Goal: Information Seeking & Learning: Learn about a topic

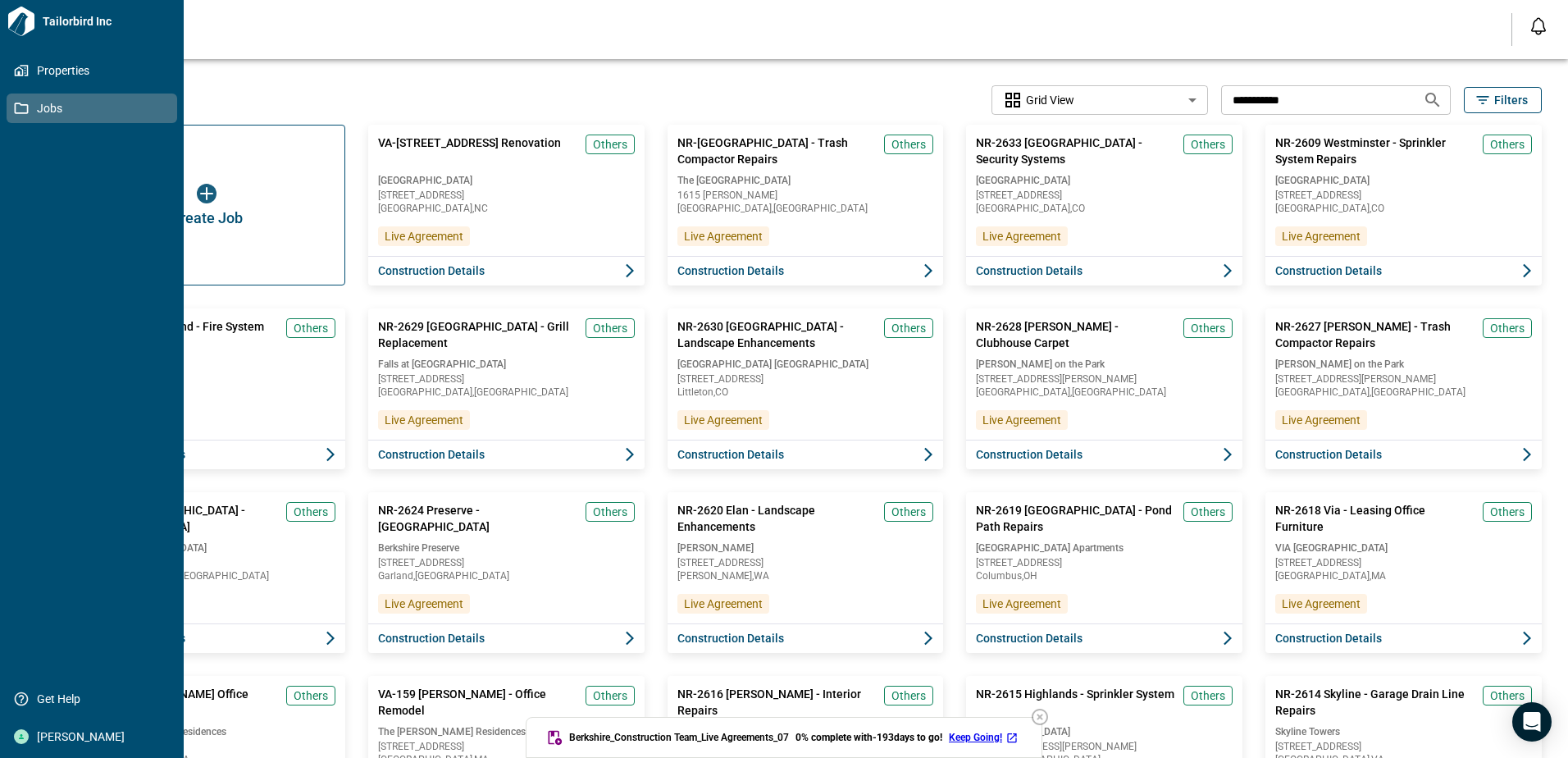
click at [54, 107] on span "Jobs" at bounding box center [95, 108] width 133 height 16
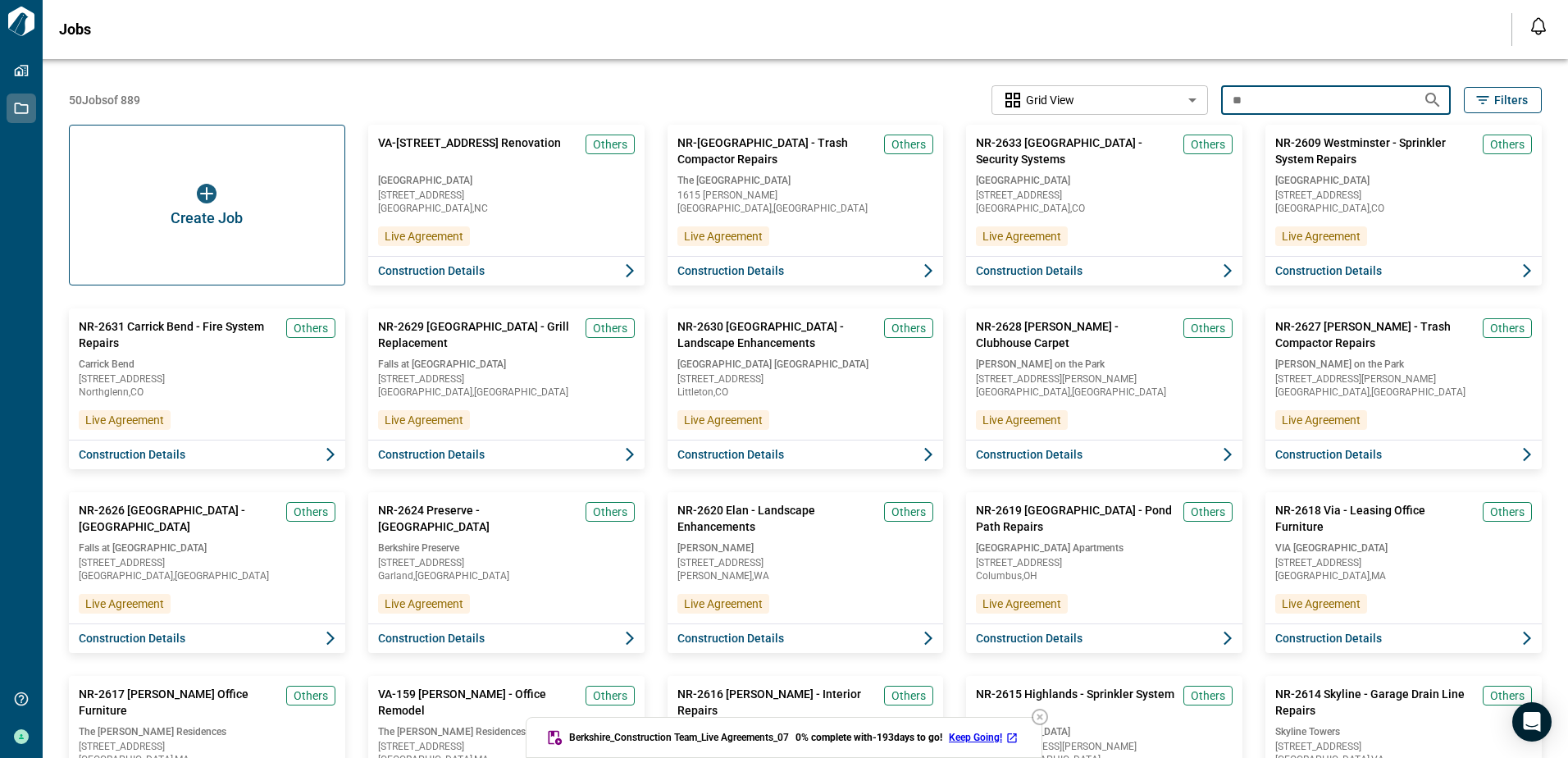
type input "*"
type input "*******"
click at [1425, 98] on icon "Search jobs" at bounding box center [1432, 99] width 14 height 14
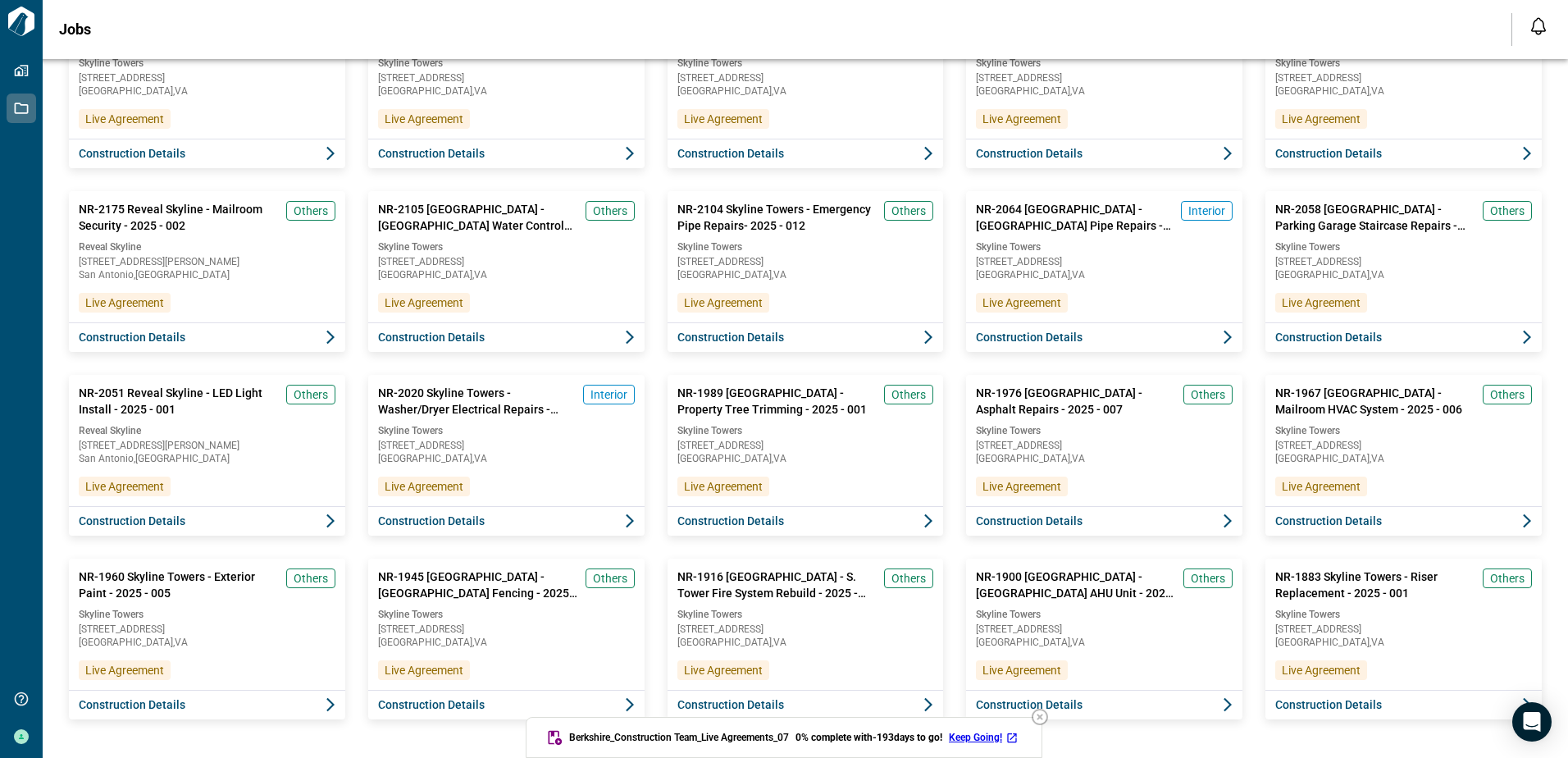
scroll to position [679, 0]
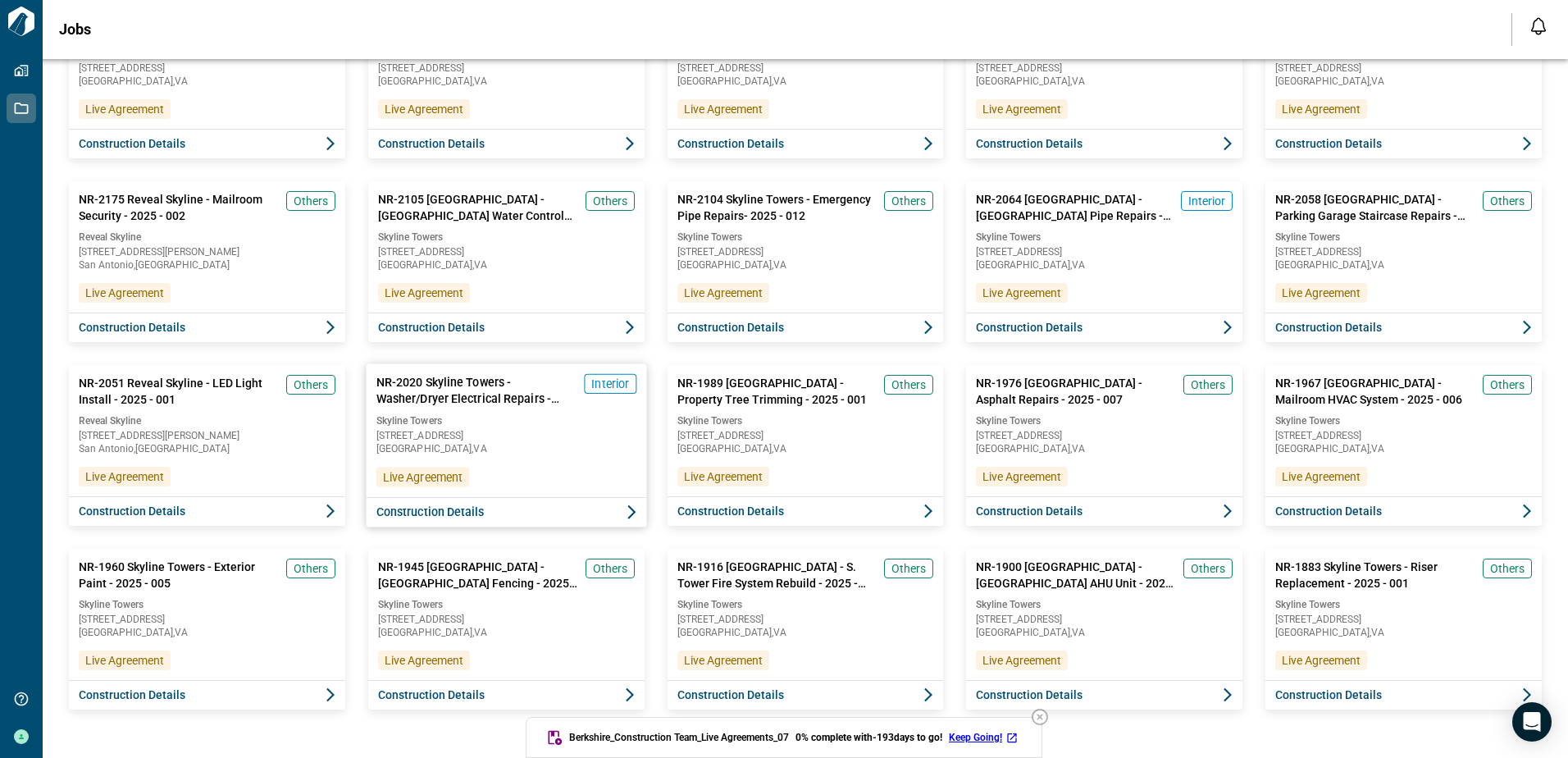
click at [463, 394] on span "NR-2020 Skyline Towers - Washer/Dryer Electrical Repairs - 2025 - 009" at bounding box center [477, 391] width 201 height 34
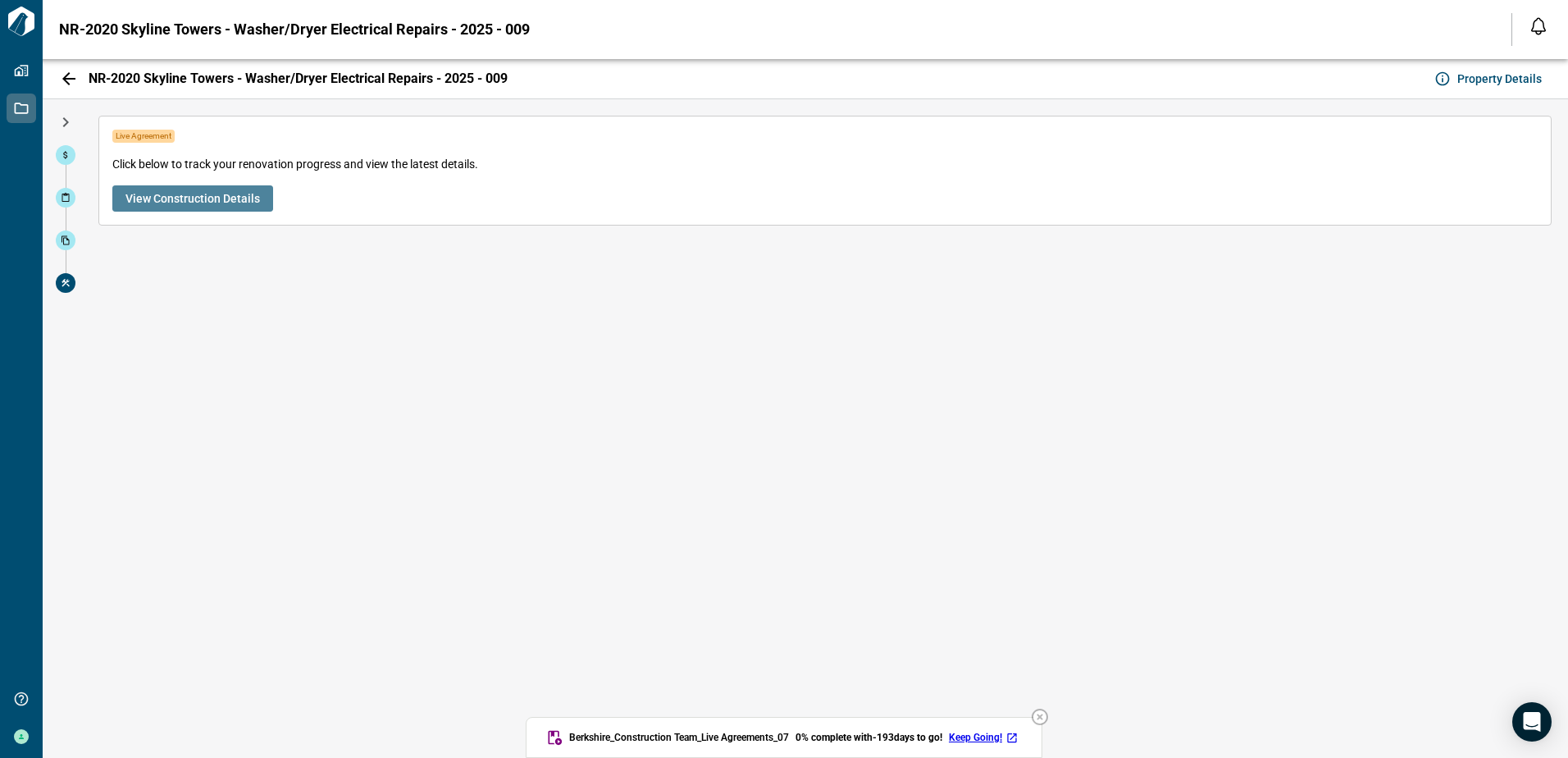
click at [207, 192] on span "View Construction Details" at bounding box center [192, 199] width 134 height 16
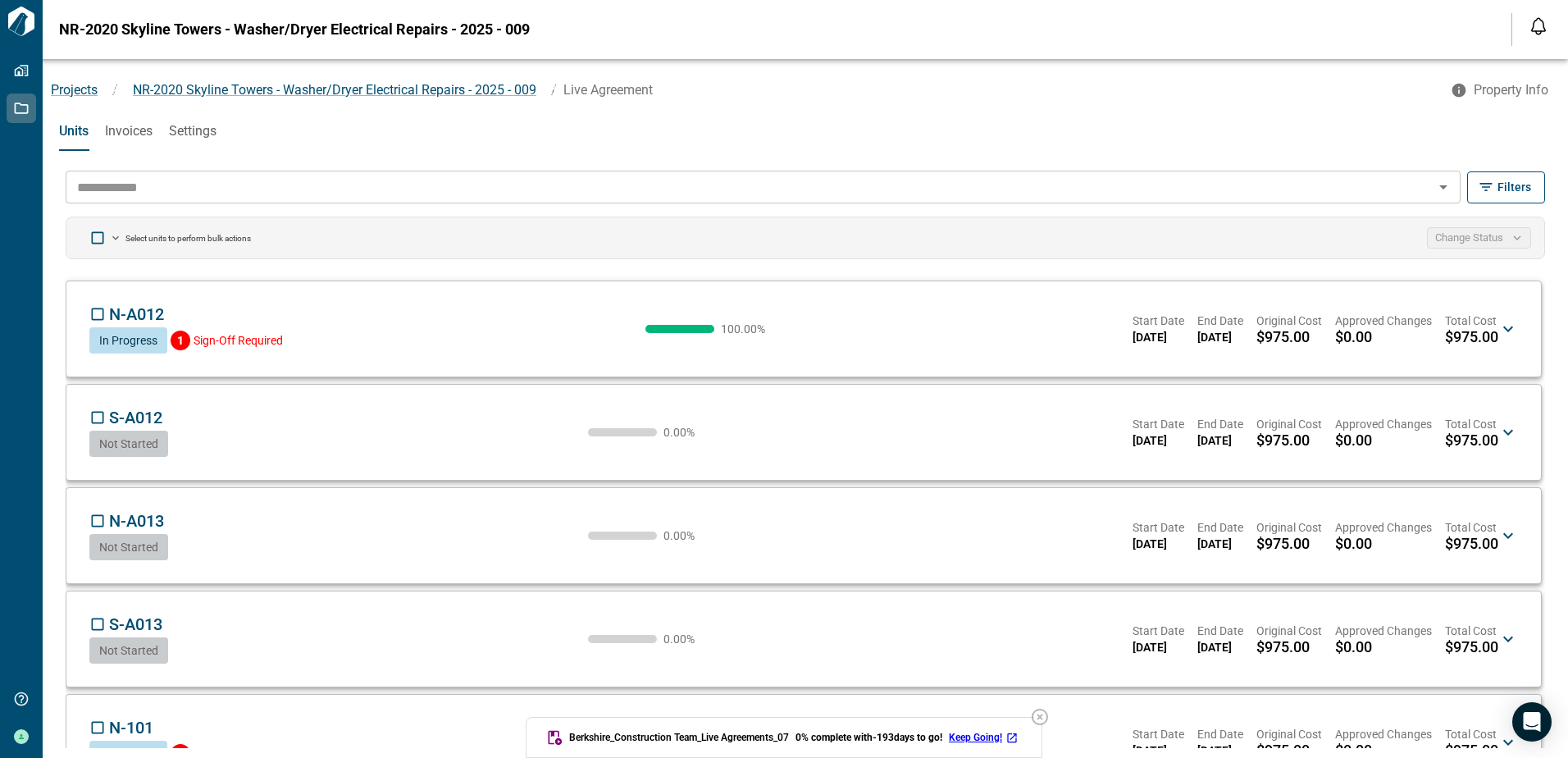
click at [1507, 185] on span "Filters" at bounding box center [1514, 187] width 34 height 16
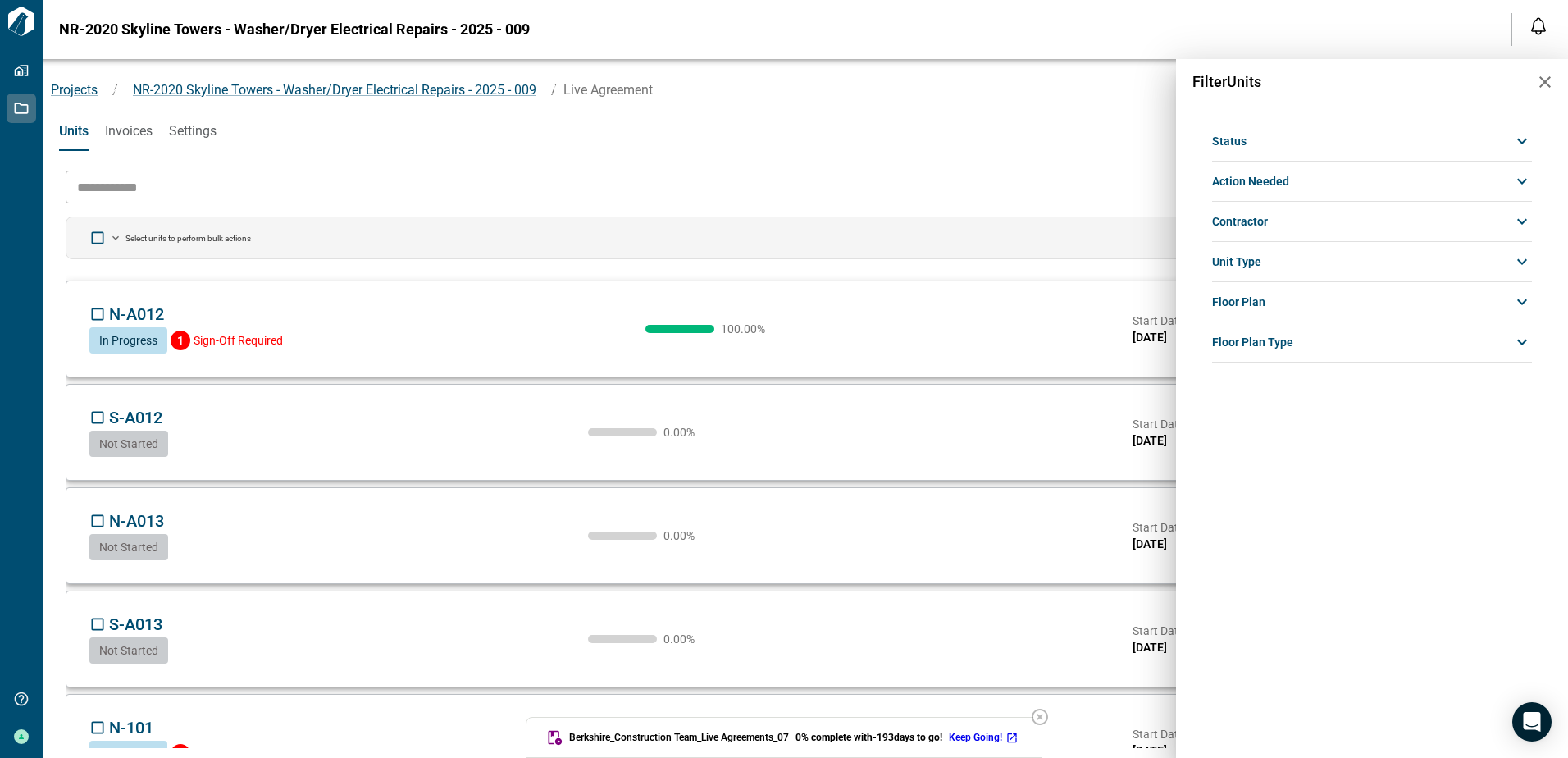
click at [1049, 129] on div at bounding box center [784, 379] width 1568 height 758
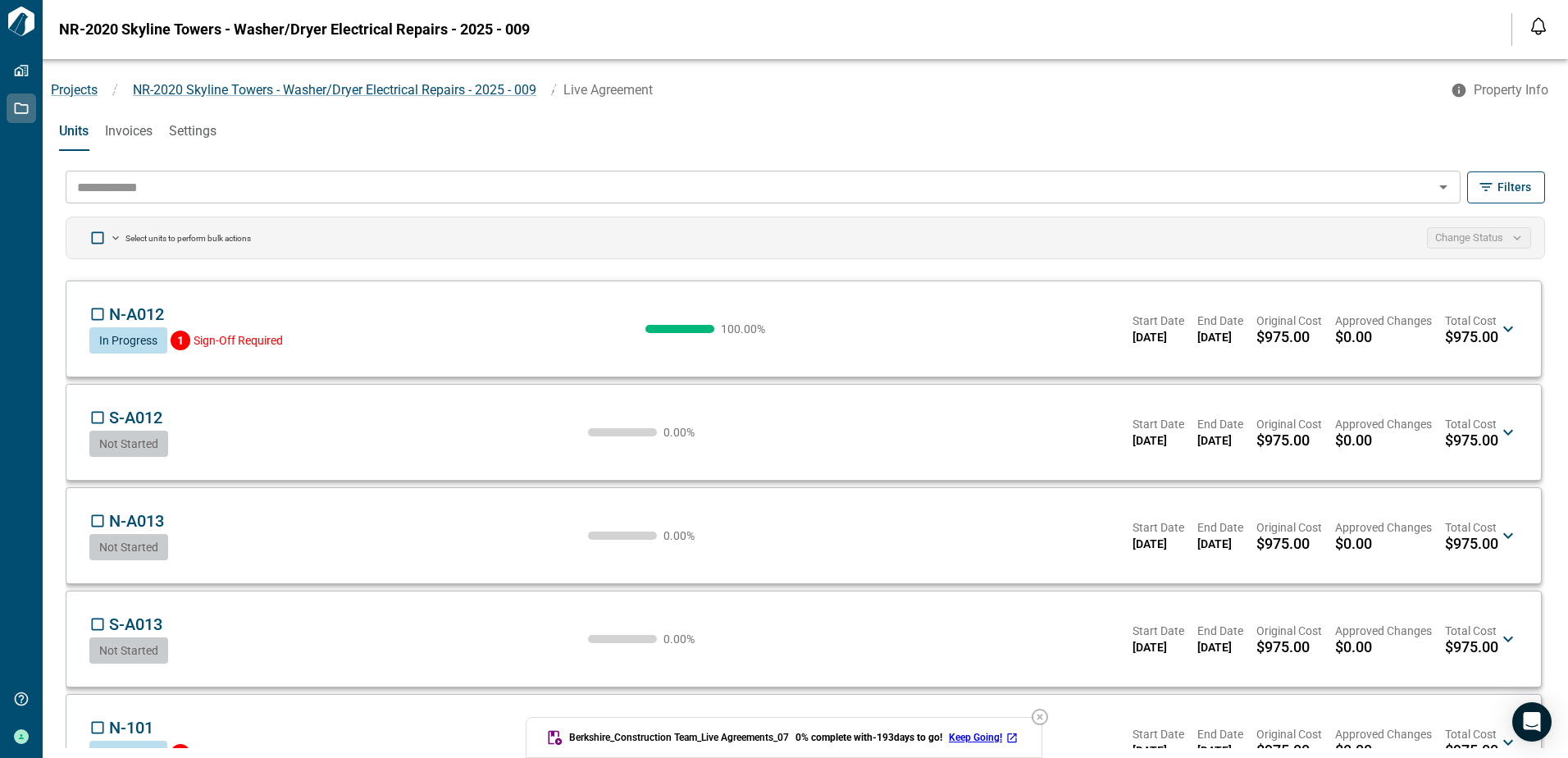
click at [159, 187] on input "text" at bounding box center [749, 187] width 1358 height 23
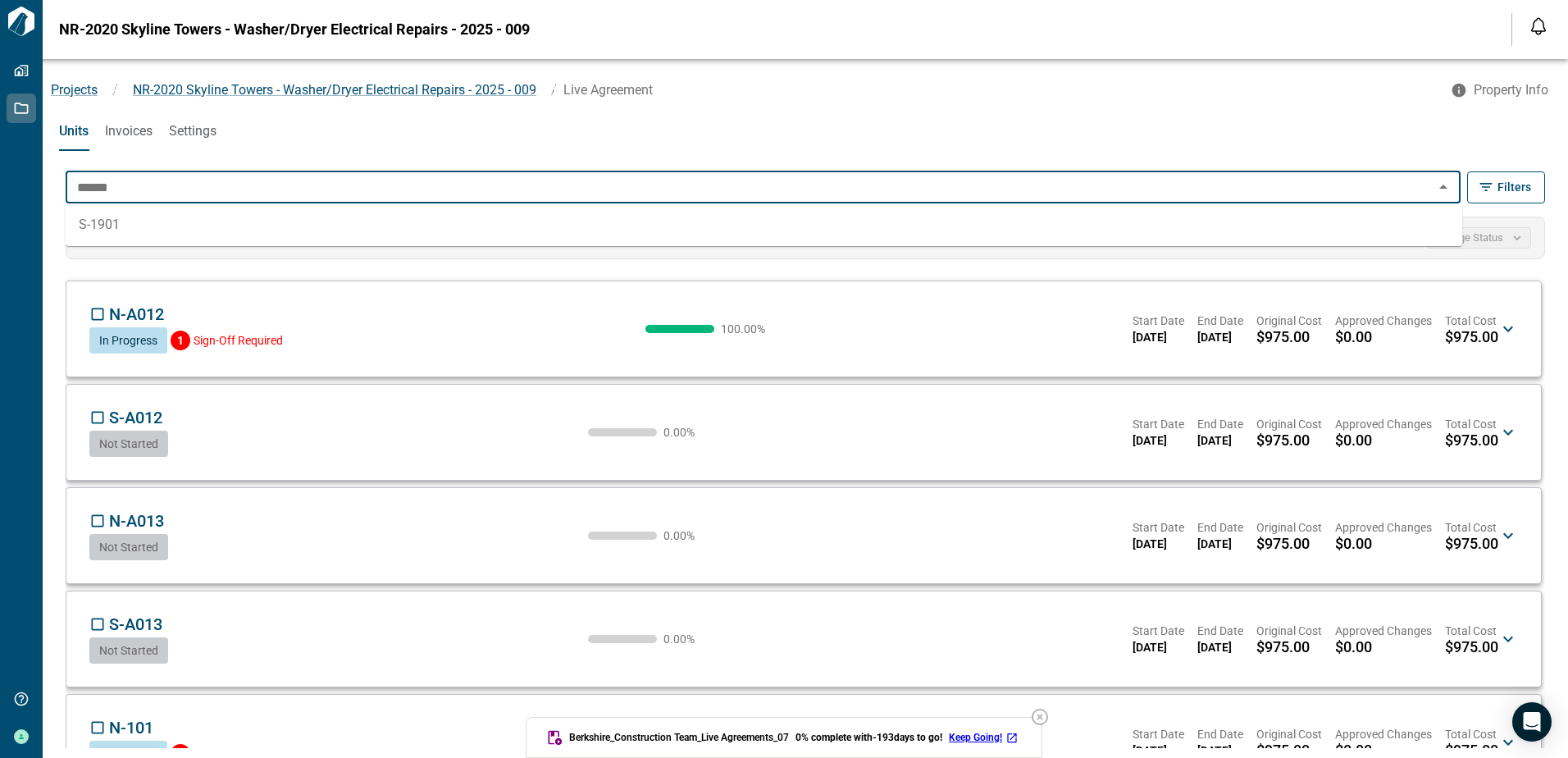
click at [98, 225] on li "S-1901" at bounding box center [764, 225] width 1397 height 30
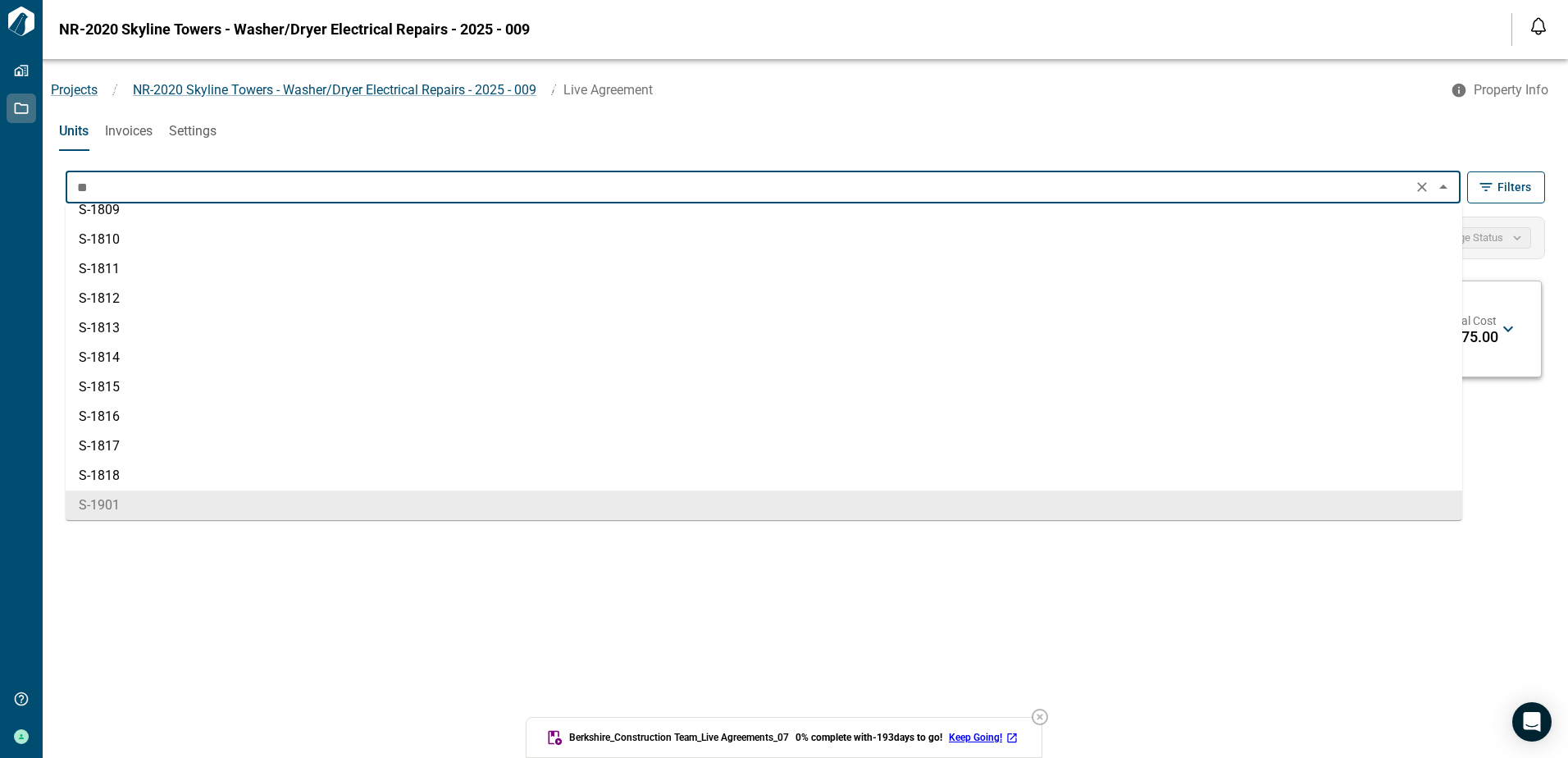
scroll to position [9348, 0]
type input "*"
click at [172, 191] on input "text" at bounding box center [739, 187] width 1336 height 23
